Goal: Task Accomplishment & Management: Use online tool/utility

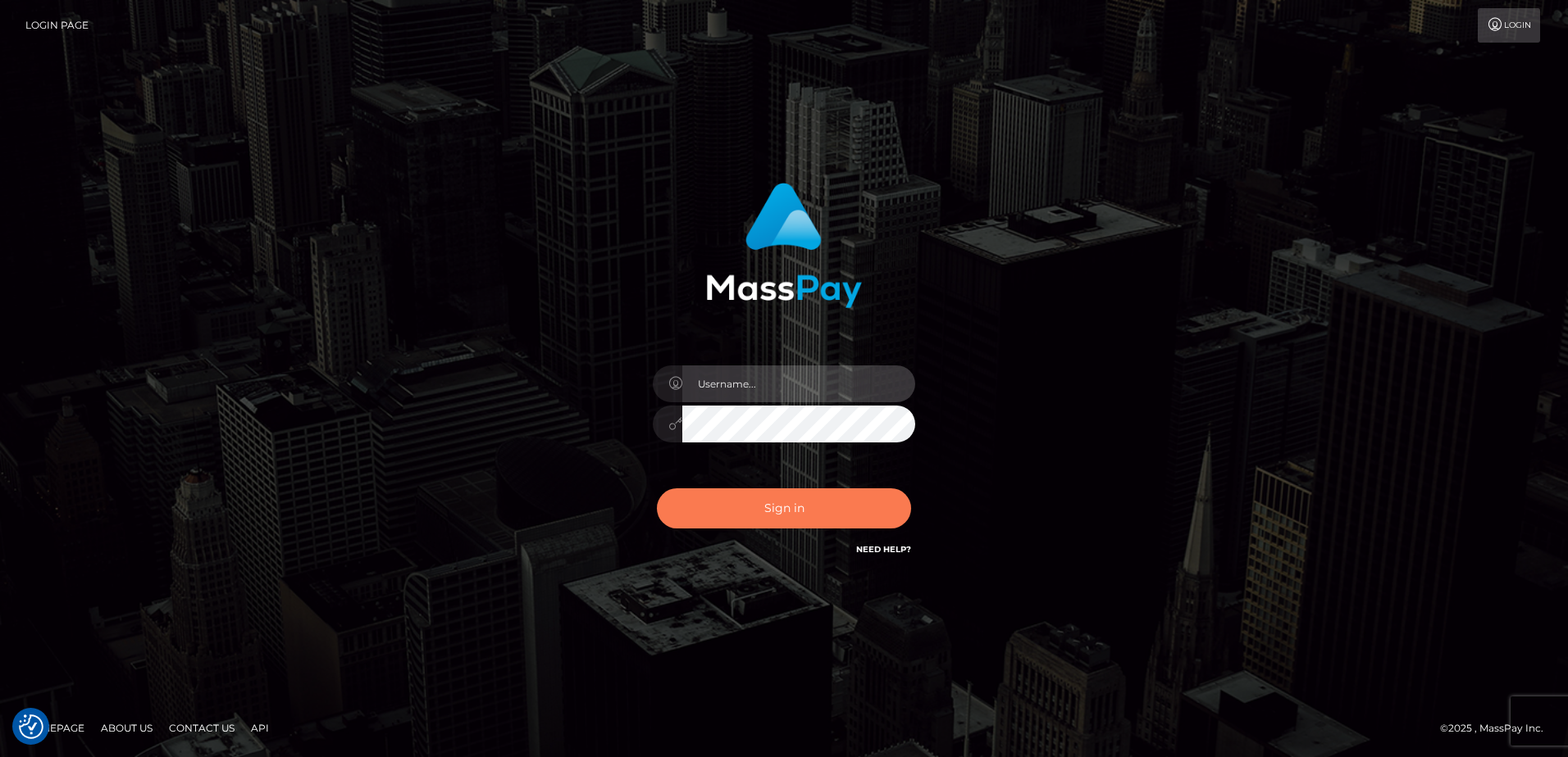
type input "alice.of"
click at [826, 516] on button "Sign in" at bounding box center [784, 509] width 254 height 40
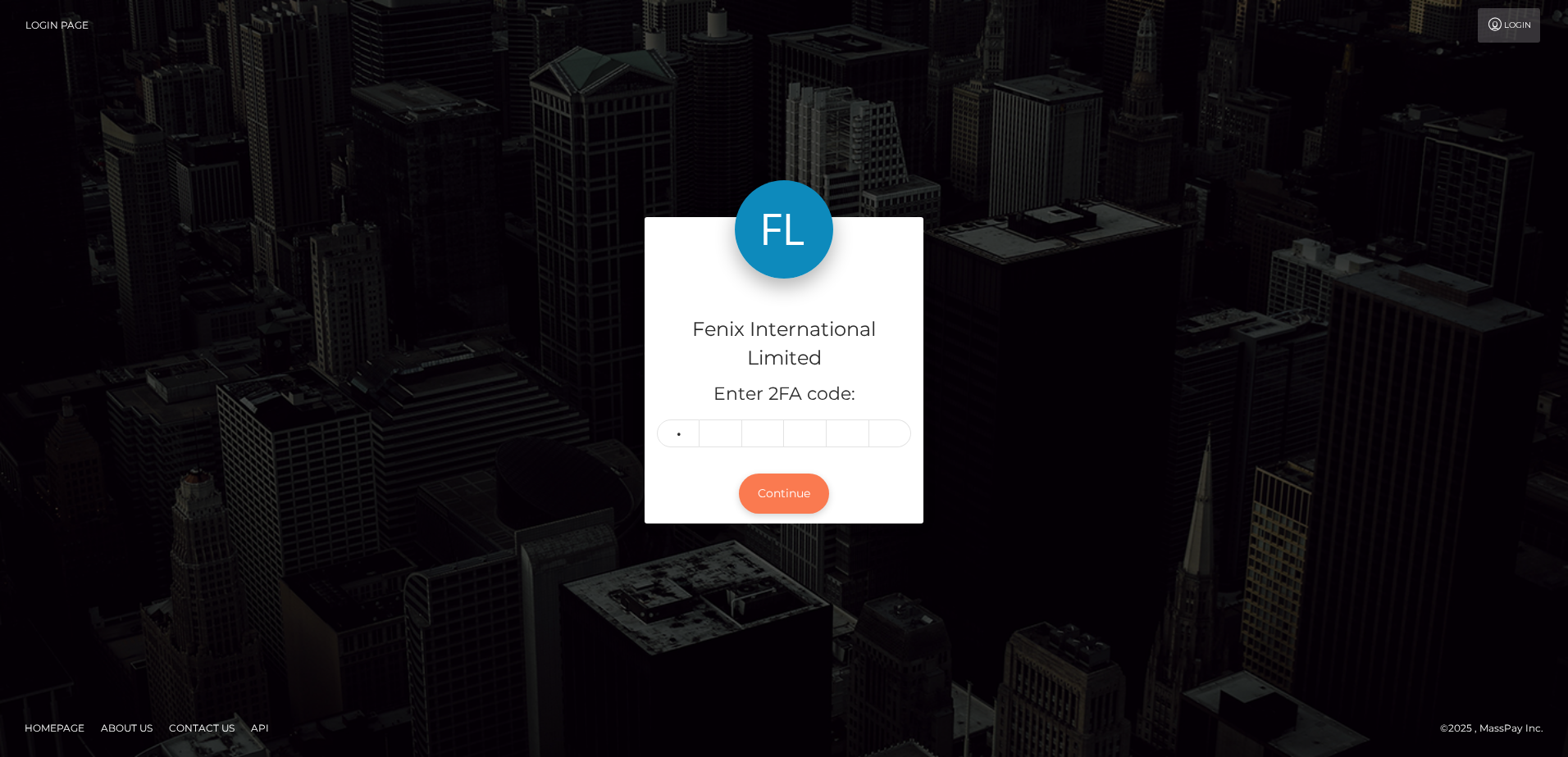
type input "4"
type input "1"
type input "6"
type input "7"
type input "3"
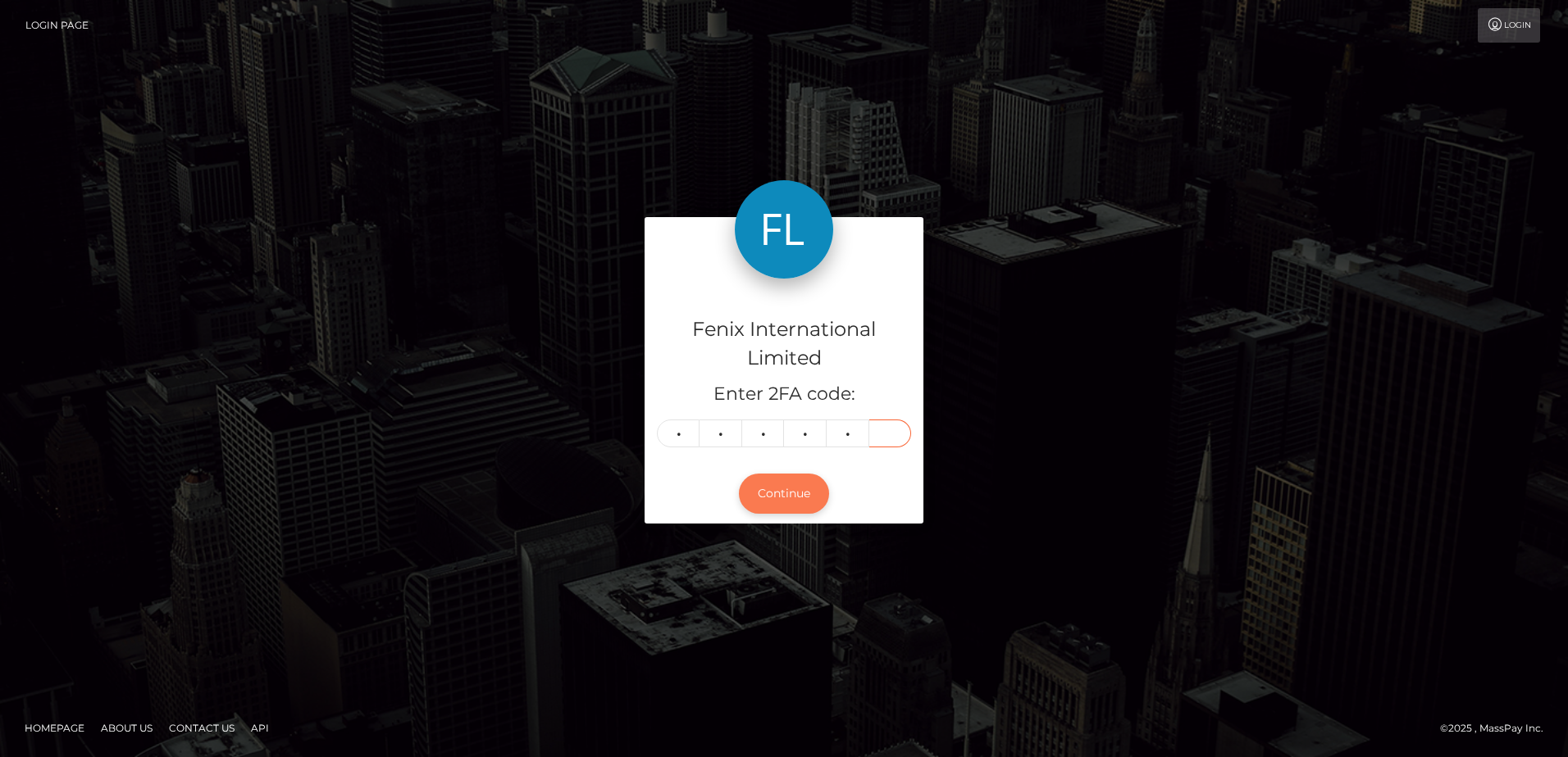
type input "5"
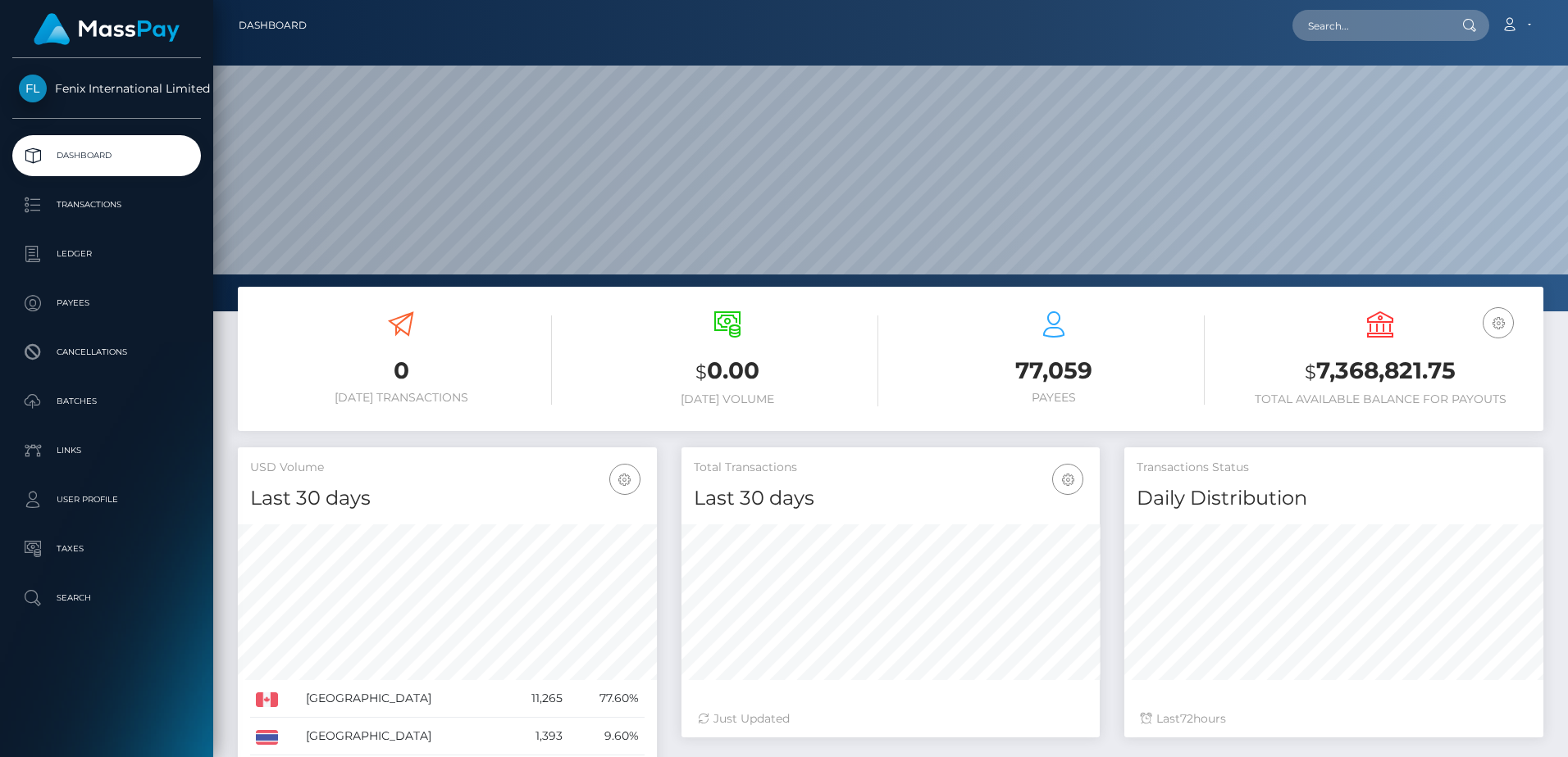
scroll to position [291, 418]
click at [108, 404] on p "Batches" at bounding box center [106, 401] width 175 height 25
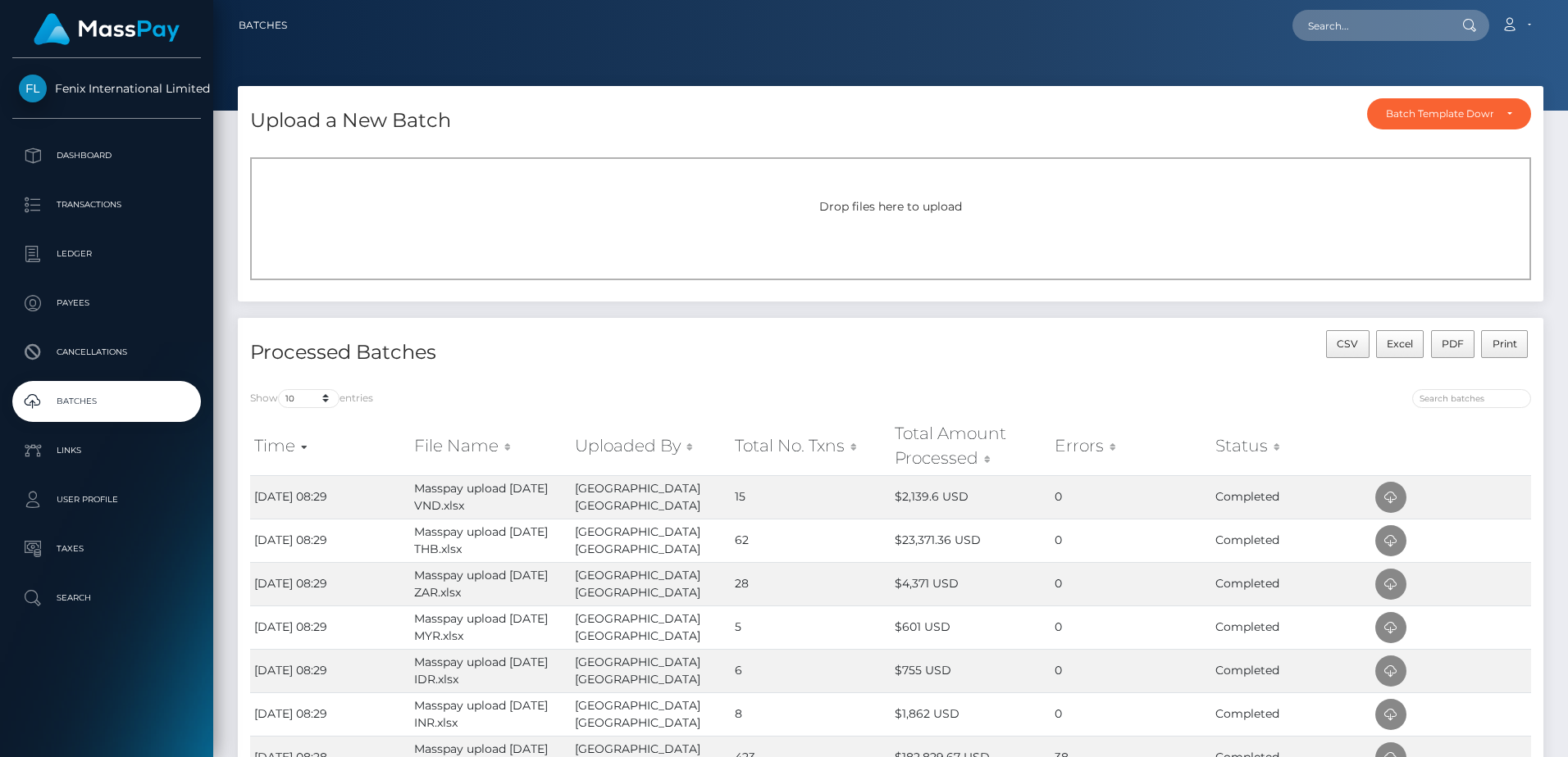
click at [698, 214] on div "Drop files here to upload" at bounding box center [891, 207] width 1245 height 18
click at [920, 209] on span "Drop files here to upload" at bounding box center [890, 206] width 143 height 15
click at [942, 213] on span "Drop files here to upload" at bounding box center [890, 206] width 143 height 15
click at [945, 203] on span "Drop files here to upload" at bounding box center [890, 206] width 143 height 15
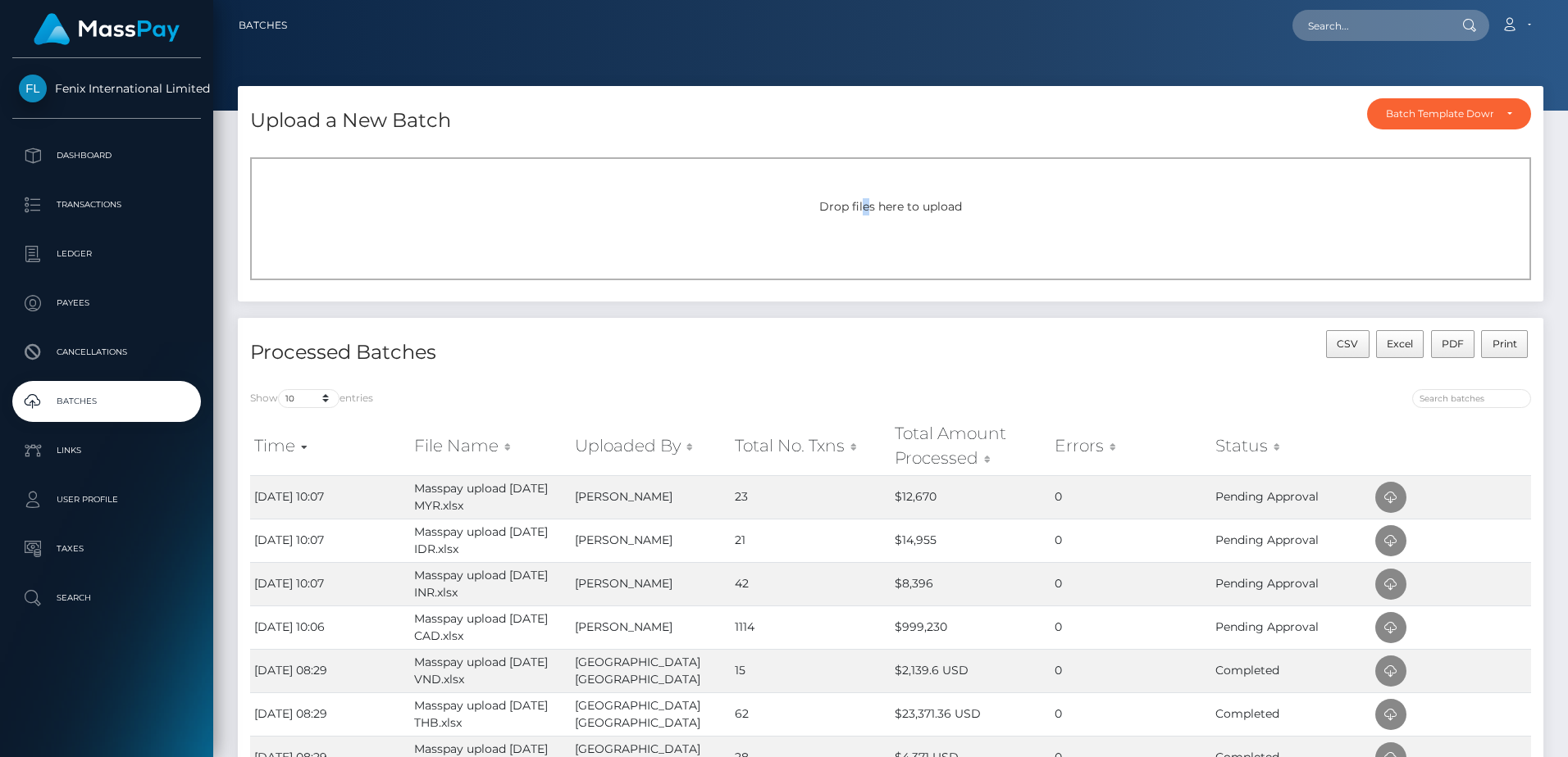
click at [866, 213] on span "Drop files here to upload" at bounding box center [890, 206] width 143 height 15
click at [912, 211] on span "Drop files here to upload" at bounding box center [890, 206] width 143 height 15
click at [911, 202] on span "Drop files here to upload" at bounding box center [890, 206] width 143 height 15
